Goal: Find specific page/section: Find specific page/section

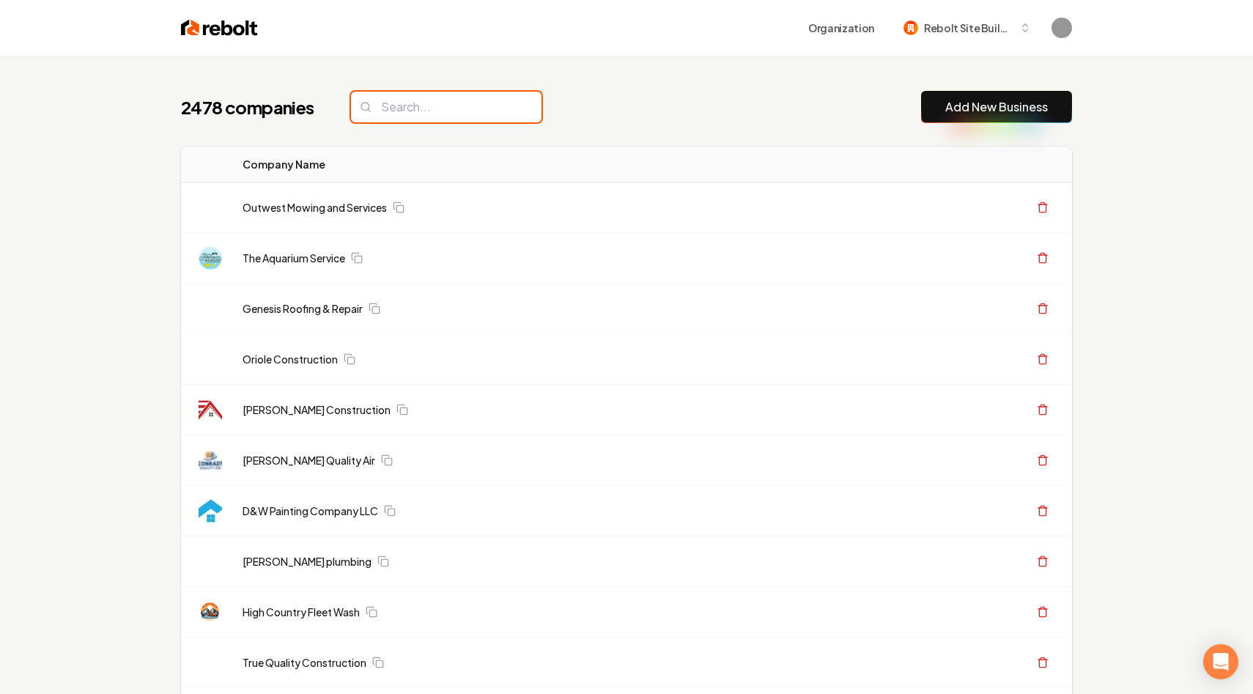
click at [415, 113] on input "search" at bounding box center [446, 107] width 191 height 31
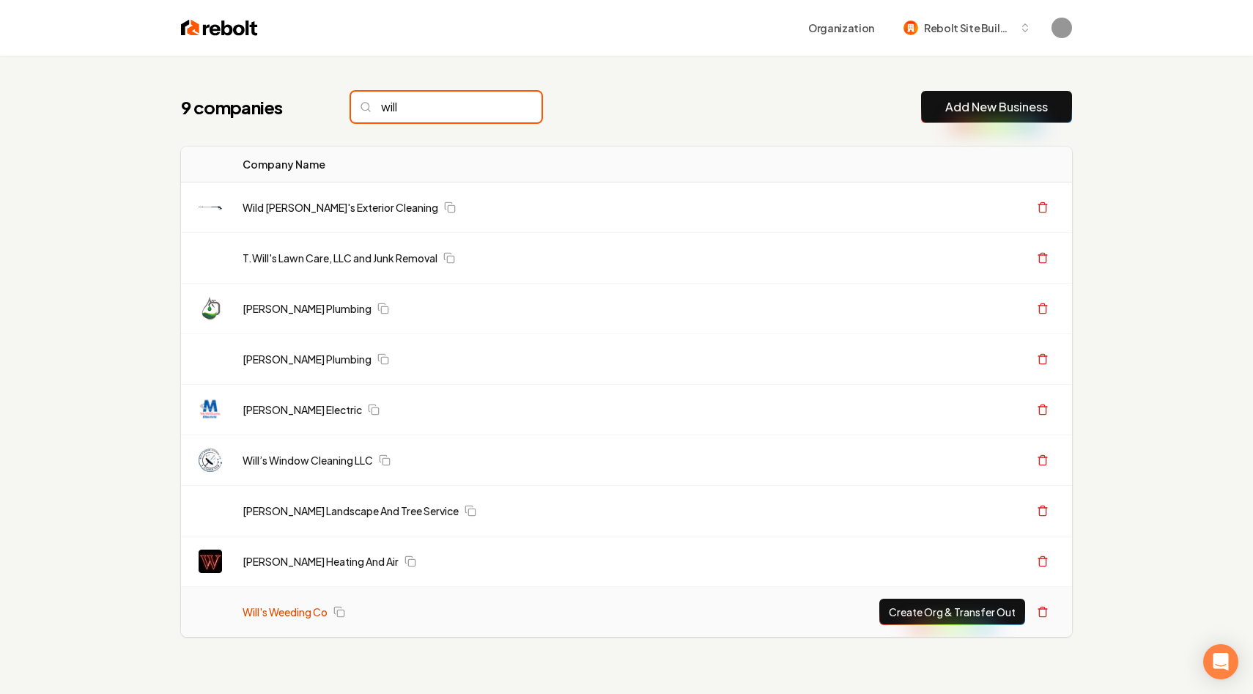
type input "will"
click at [258, 617] on link "Will's Weeding Co" at bounding box center [285, 612] width 85 height 15
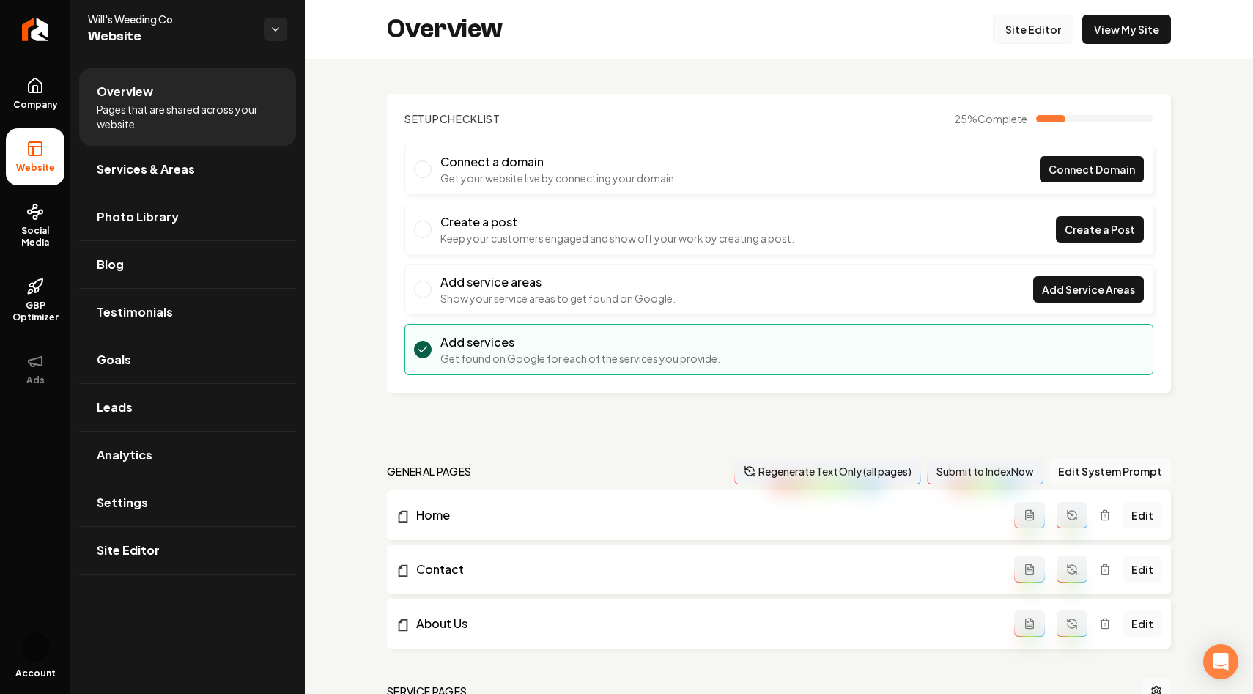
click at [1042, 26] on link "Site Editor" at bounding box center [1033, 29] width 81 height 29
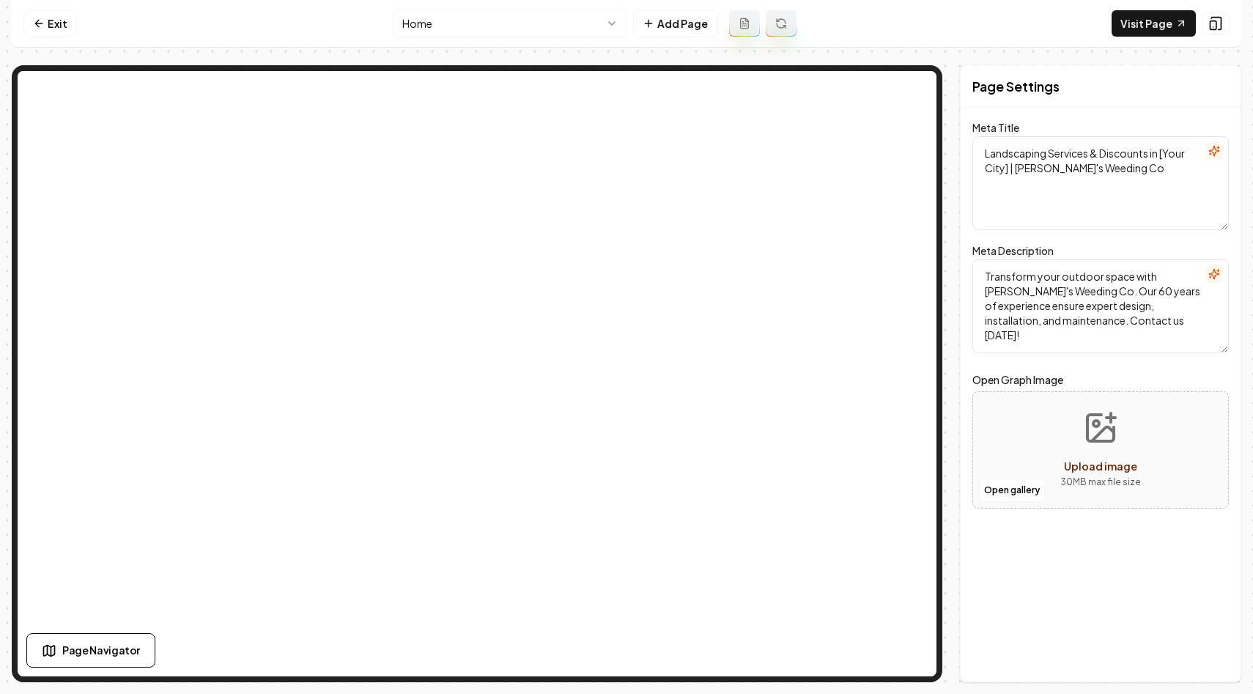
click at [1212, 156] on icon "button" at bounding box center [1215, 151] width 12 height 12
click at [1217, 273] on icon "button" at bounding box center [1215, 274] width 12 height 12
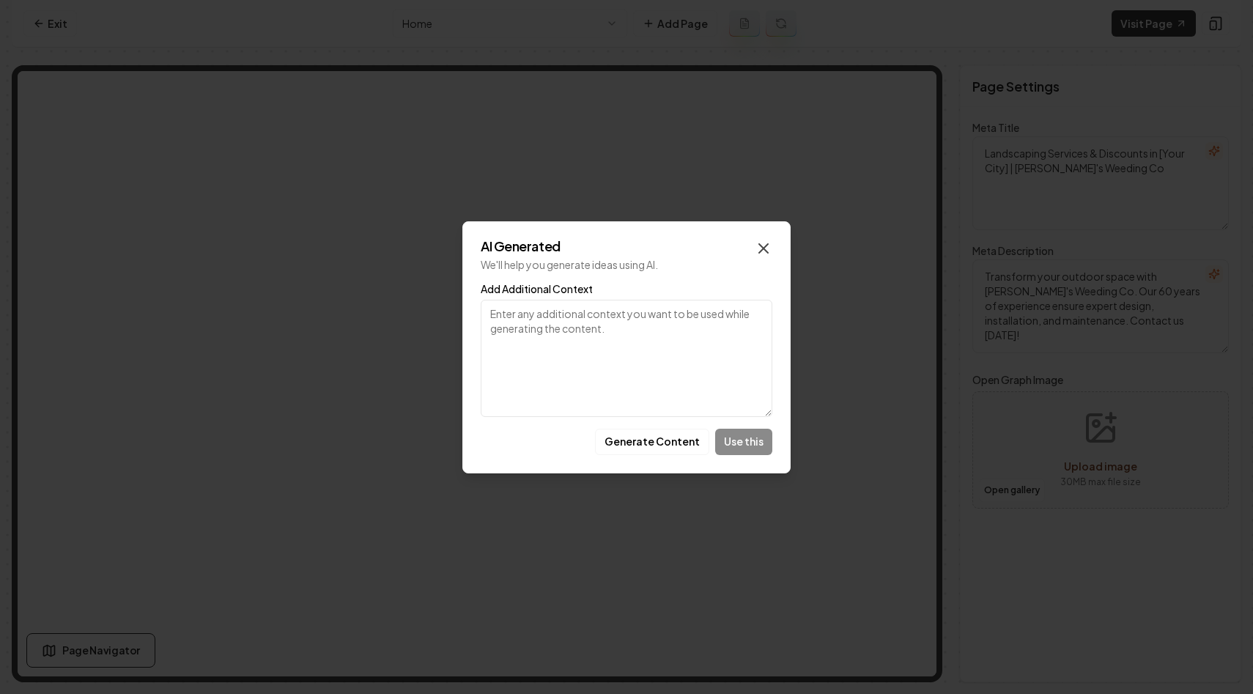
click at [763, 243] on icon "button" at bounding box center [764, 249] width 18 height 18
